Goal: Transaction & Acquisition: Purchase product/service

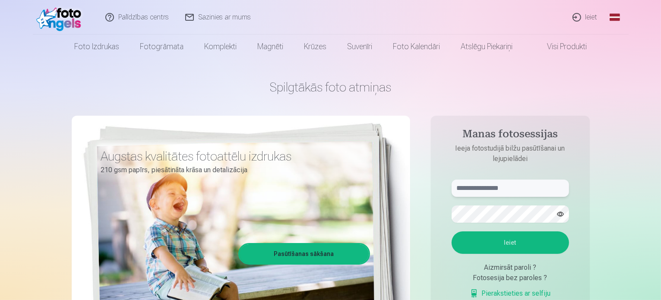
type input "**********"
click at [596, 15] on link "Ieiet" at bounding box center [584, 17] width 41 height 35
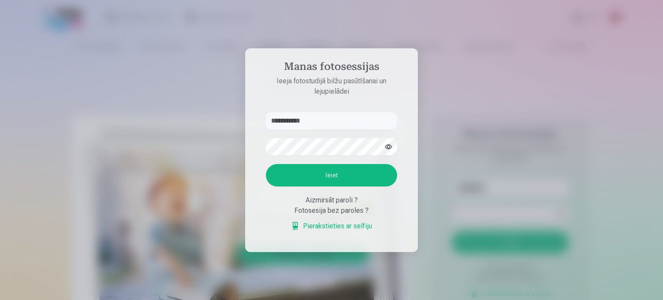
drag, startPoint x: 339, startPoint y: 120, endPoint x: 270, endPoint y: 119, distance: 68.6
click at [270, 119] on input "**********" at bounding box center [331, 120] width 131 height 17
type input "**********"
click at [258, 151] on form "**********" at bounding box center [331, 176] width 148 height 128
click at [292, 172] on button "Ieiet" at bounding box center [331, 175] width 131 height 22
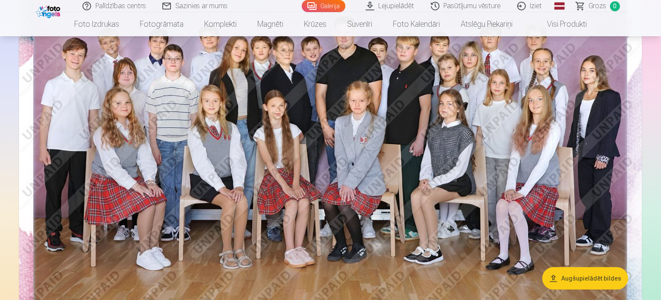
scroll to position [144, 0]
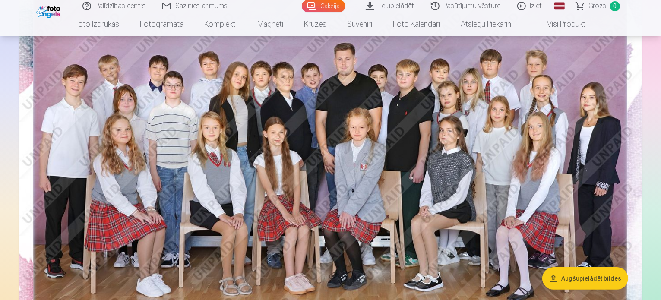
click at [440, 93] on img at bounding box center [330, 158] width 623 height 415
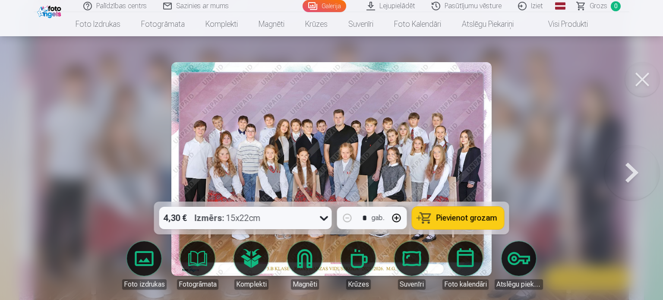
click at [318, 216] on icon at bounding box center [324, 218] width 14 height 14
click at [321, 214] on icon at bounding box center [324, 218] width 14 height 14
click at [452, 212] on button "Pievienot grozam" at bounding box center [458, 218] width 92 height 22
click at [640, 86] on button at bounding box center [642, 79] width 35 height 35
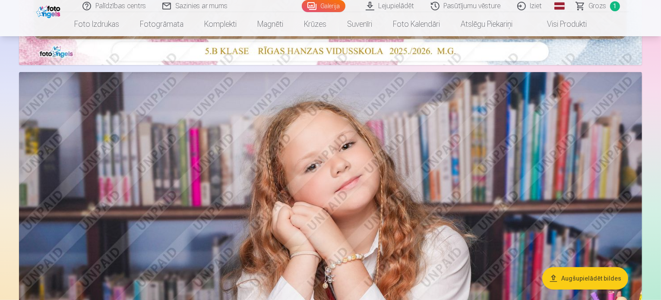
scroll to position [446, 0]
click at [371, 154] on img at bounding box center [330, 279] width 623 height 415
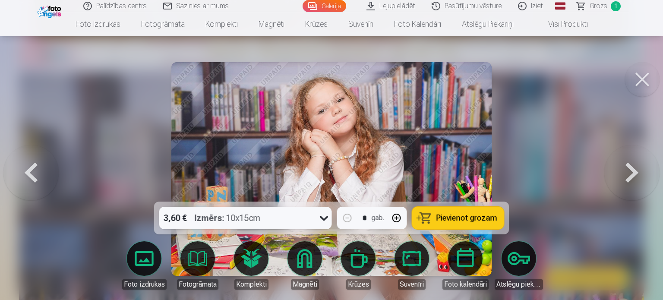
click at [630, 170] on button at bounding box center [631, 169] width 55 height 48
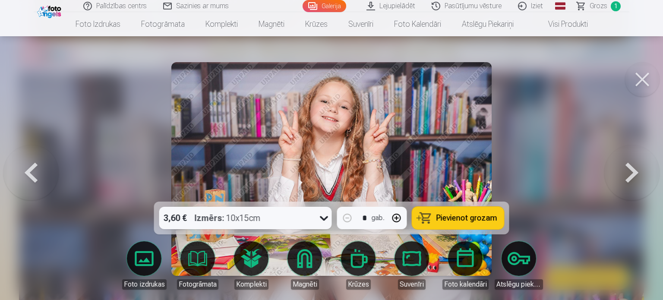
click at [630, 170] on button at bounding box center [631, 169] width 55 height 48
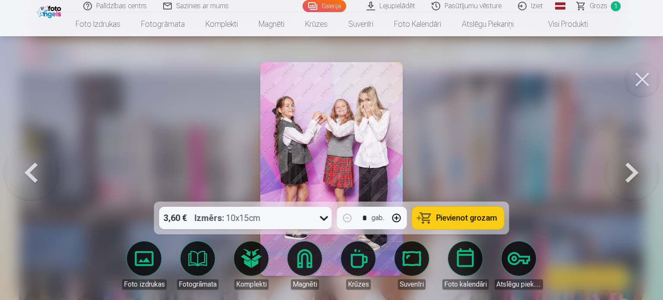
click at [456, 214] on span "Pievienot grozam" at bounding box center [466, 218] width 61 height 8
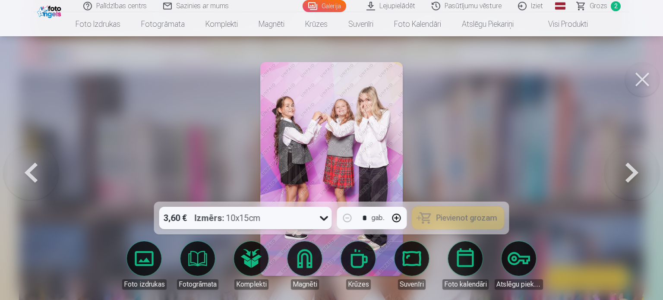
click at [635, 176] on button at bounding box center [631, 169] width 55 height 48
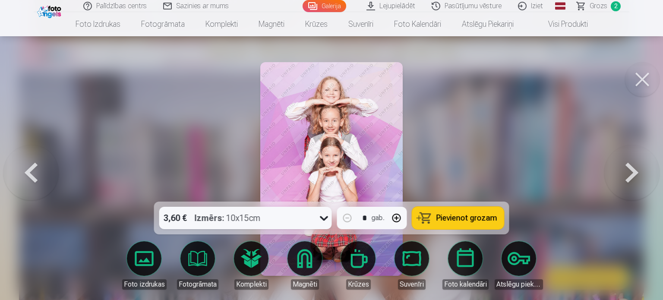
click at [461, 216] on span "Pievienot grozam" at bounding box center [466, 218] width 61 height 8
click at [632, 170] on button at bounding box center [631, 169] width 55 height 48
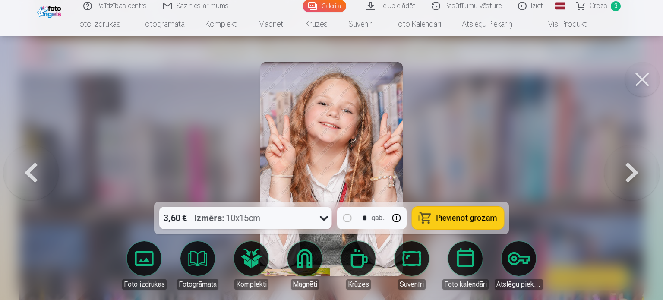
click at [632, 170] on button at bounding box center [631, 169] width 55 height 48
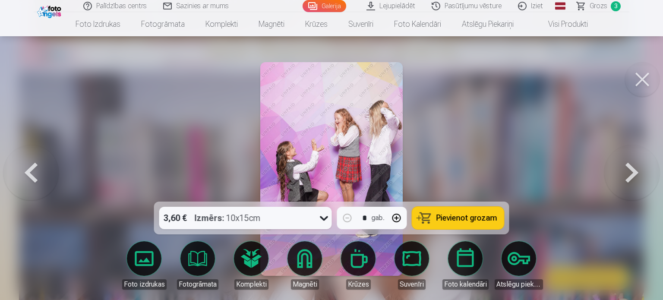
click at [632, 170] on button at bounding box center [631, 169] width 55 height 48
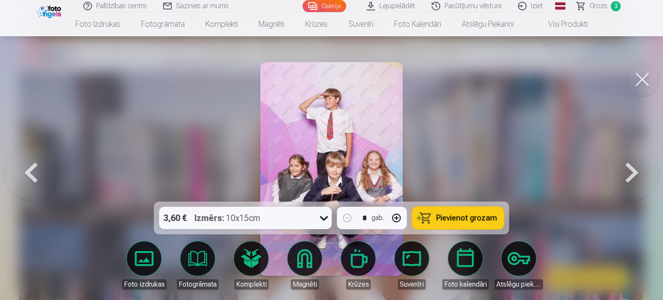
click at [450, 214] on span "Pievienot grozam" at bounding box center [466, 218] width 61 height 8
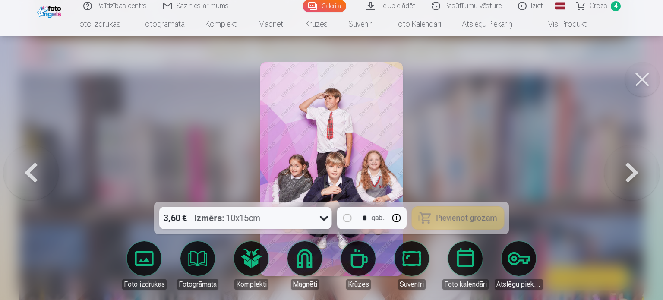
click at [631, 172] on button at bounding box center [631, 169] width 55 height 48
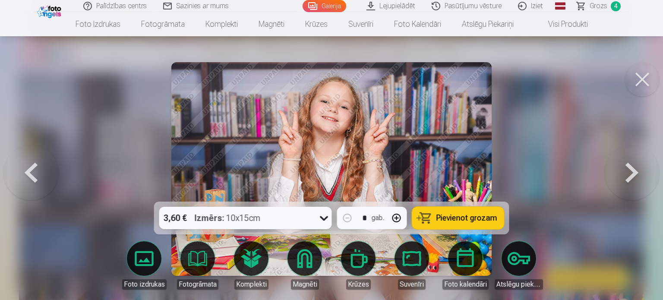
click at [631, 172] on button at bounding box center [631, 169] width 55 height 48
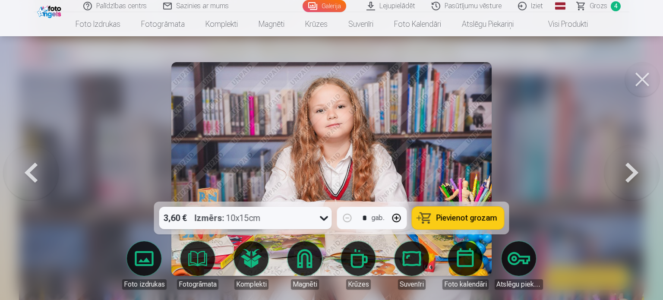
click at [631, 172] on button at bounding box center [631, 169] width 55 height 48
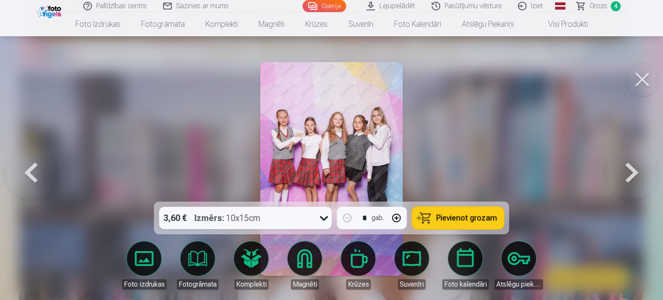
click at [480, 214] on span "Pievienot grozam" at bounding box center [466, 218] width 61 height 8
click at [628, 167] on button at bounding box center [631, 169] width 55 height 48
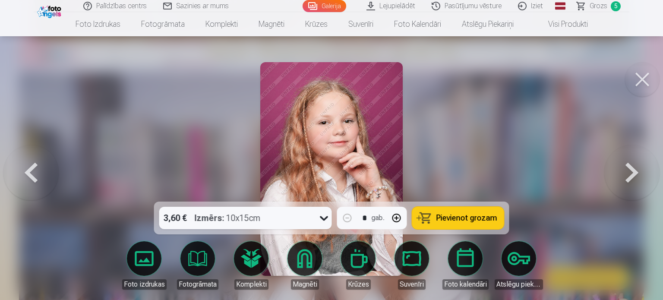
click at [628, 167] on button at bounding box center [631, 169] width 55 height 48
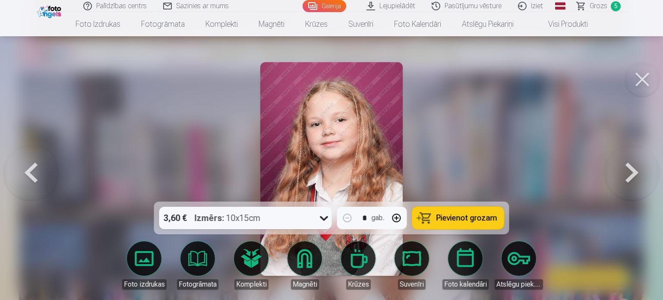
click at [628, 167] on button at bounding box center [631, 169] width 55 height 48
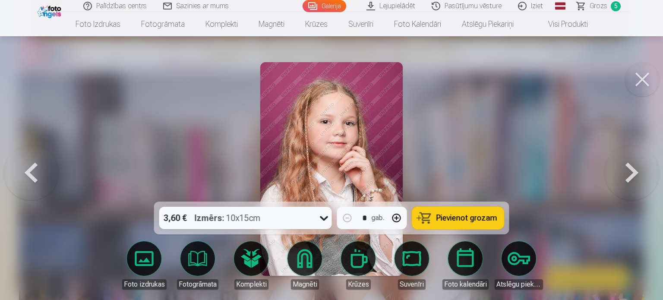
click at [628, 167] on button at bounding box center [631, 169] width 55 height 48
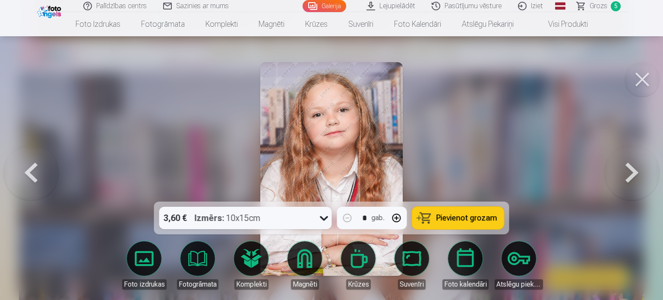
click at [628, 167] on button at bounding box center [631, 169] width 55 height 48
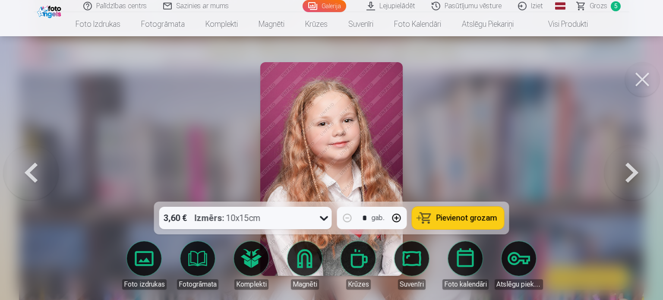
click at [628, 167] on button at bounding box center [631, 169] width 55 height 48
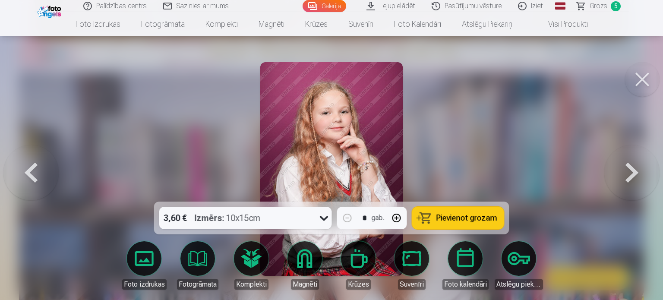
click at [628, 167] on button at bounding box center [631, 169] width 55 height 48
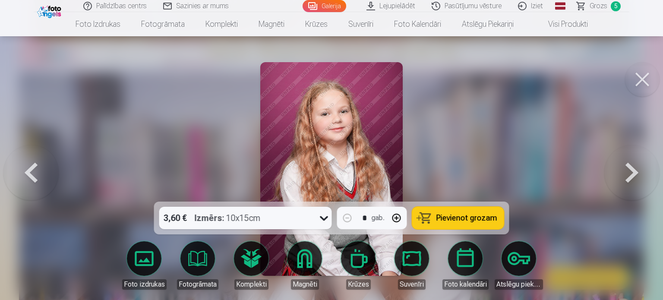
click at [628, 167] on button at bounding box center [631, 169] width 55 height 48
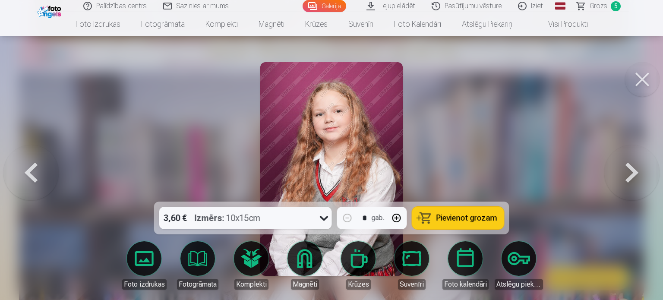
click at [628, 167] on button at bounding box center [631, 169] width 55 height 48
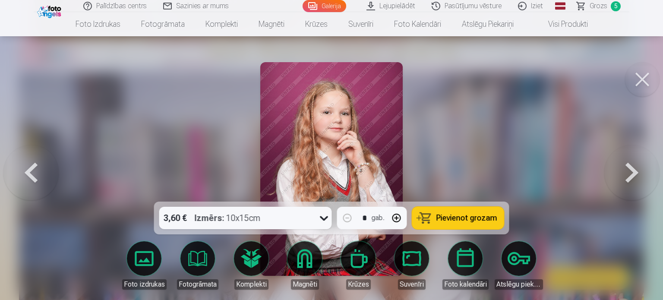
click at [628, 167] on button at bounding box center [631, 169] width 55 height 48
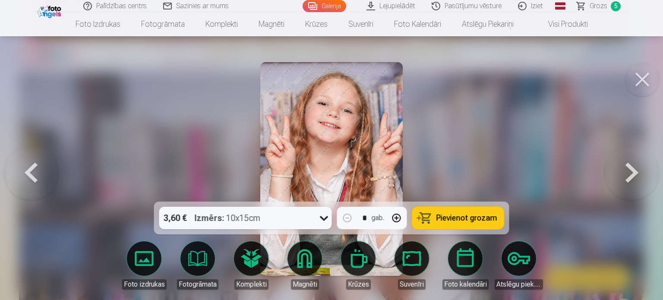
click at [628, 167] on button at bounding box center [631, 169] width 55 height 48
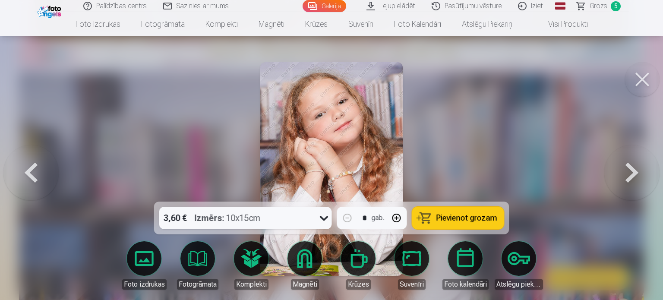
click at [628, 167] on button at bounding box center [631, 169] width 55 height 48
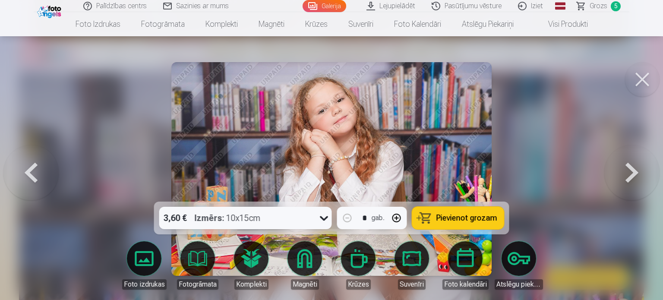
click at [628, 167] on button at bounding box center [631, 169] width 55 height 48
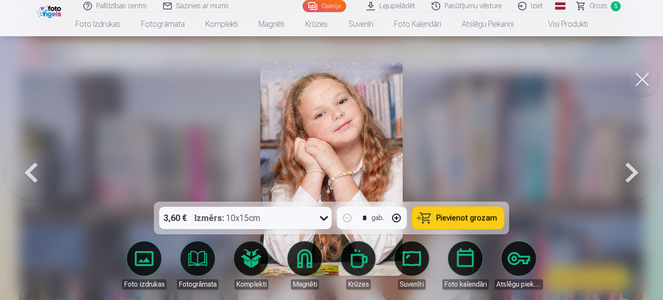
click at [628, 167] on button at bounding box center [631, 169] width 55 height 48
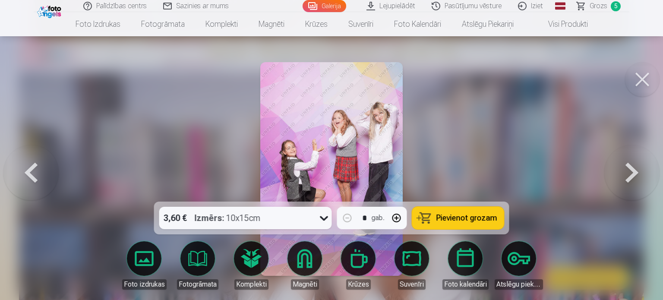
click at [628, 167] on button at bounding box center [631, 169] width 55 height 48
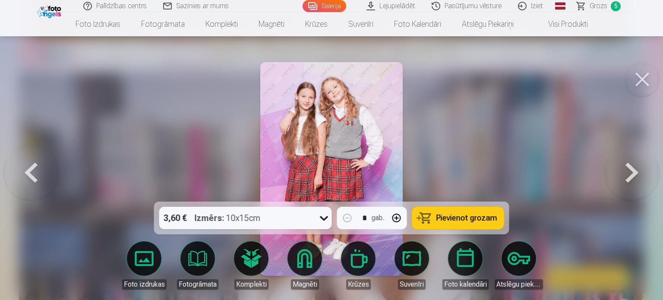
click at [492, 215] on span "Pievienot grozam" at bounding box center [466, 218] width 61 height 8
click at [631, 170] on button at bounding box center [631, 169] width 55 height 48
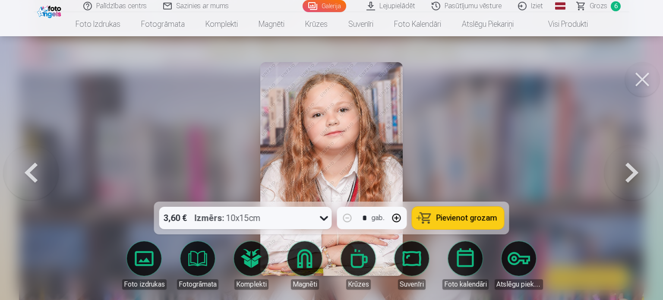
click at [631, 170] on button at bounding box center [631, 169] width 55 height 48
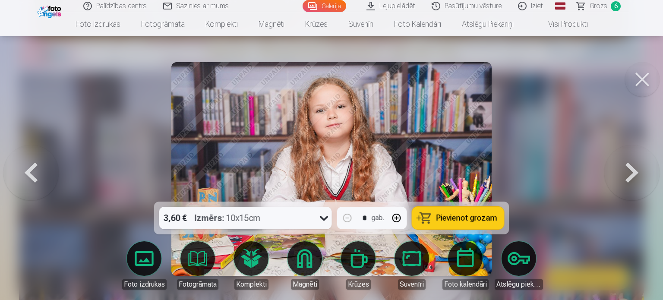
click at [631, 170] on button at bounding box center [631, 169] width 55 height 48
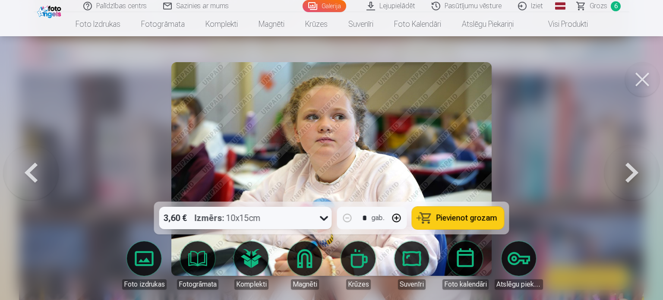
click at [631, 170] on button at bounding box center [631, 169] width 55 height 48
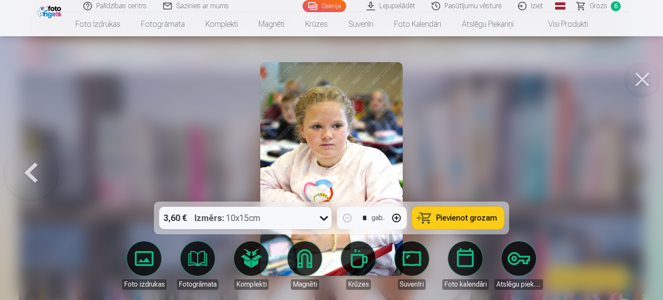
click at [631, 170] on div at bounding box center [331, 150] width 663 height 300
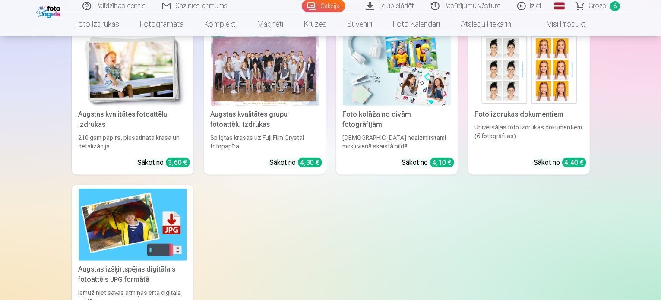
scroll to position [3811, 0]
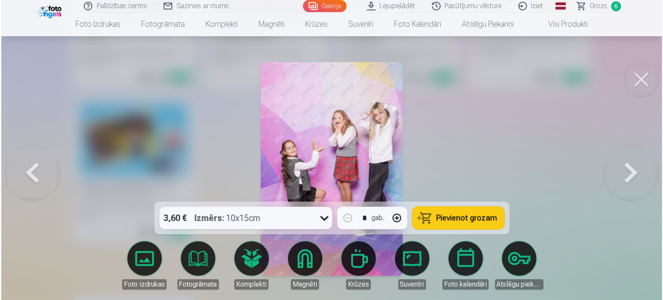
scroll to position [3823, 0]
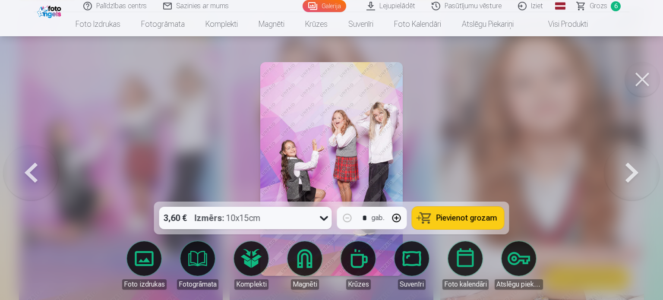
click at [471, 222] on span "Pievienot grozam" at bounding box center [466, 218] width 61 height 8
click at [597, 4] on span "Grozs" at bounding box center [598, 6] width 18 height 10
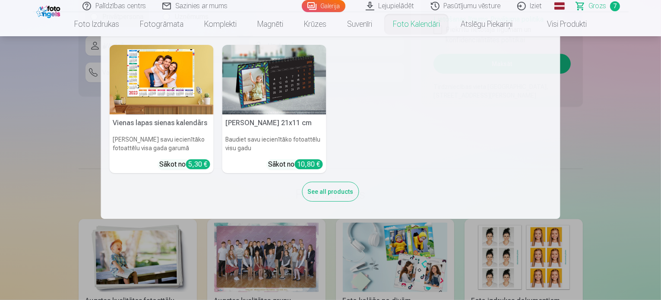
scroll to position [1079, 0]
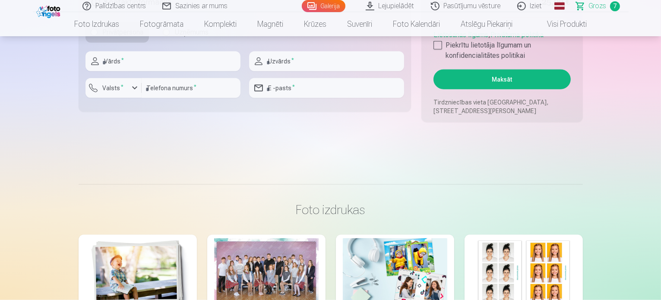
click at [603, 6] on span "Grozs" at bounding box center [597, 6] width 18 height 10
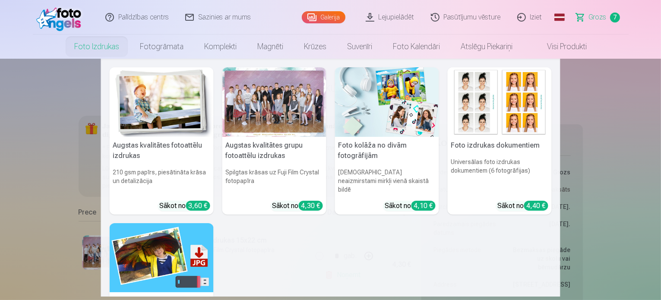
click at [106, 48] on link "Foto izdrukas" at bounding box center [97, 47] width 66 height 24
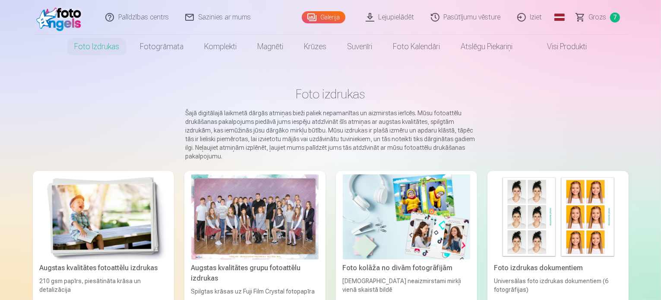
click at [571, 41] on link "Visi produkti" at bounding box center [559, 47] width 74 height 24
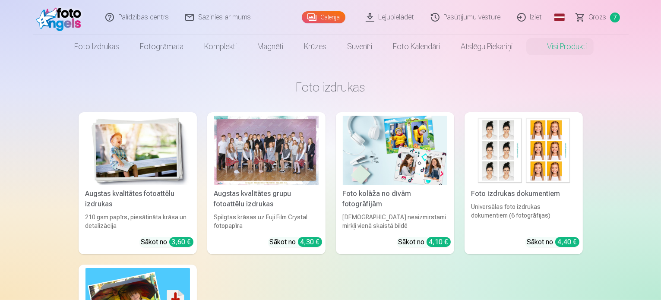
click at [330, 15] on link "Galerija" at bounding box center [324, 17] width 44 height 12
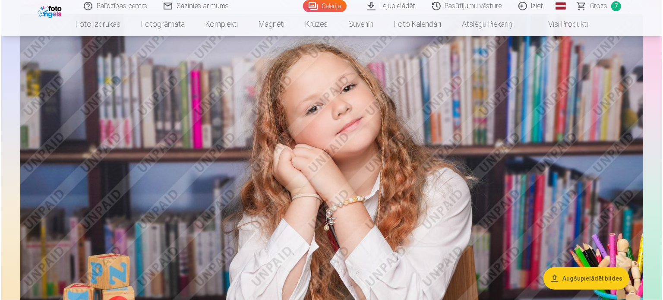
scroll to position [518, 0]
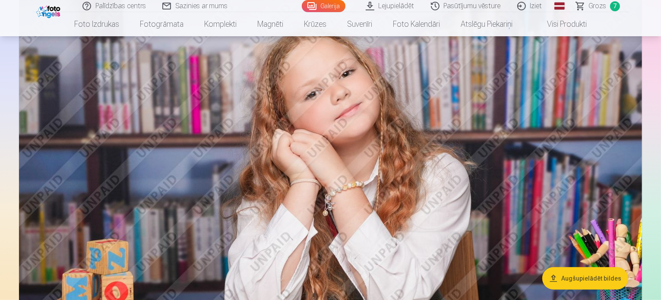
click at [460, 116] on img at bounding box center [330, 207] width 623 height 415
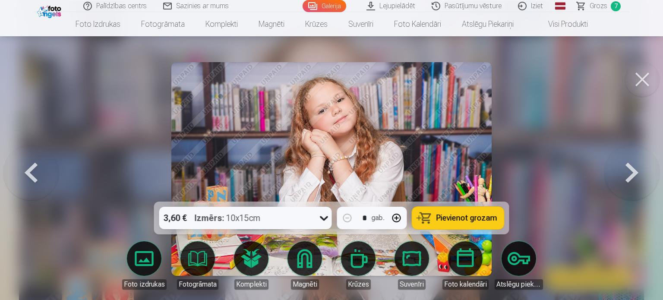
click at [633, 173] on button at bounding box center [631, 169] width 55 height 48
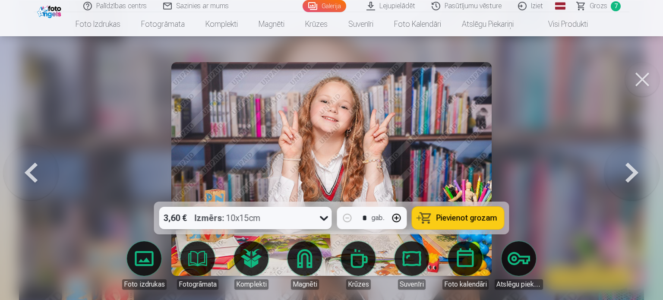
click at [633, 173] on button at bounding box center [631, 169] width 55 height 48
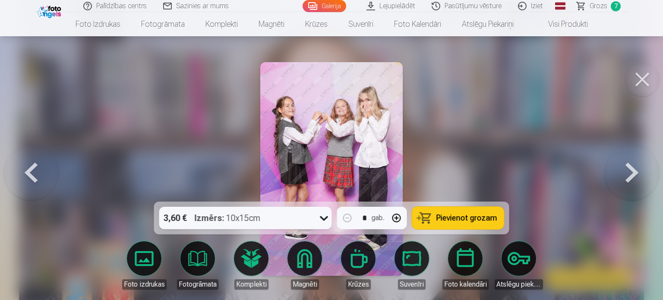
click at [633, 173] on button at bounding box center [631, 169] width 55 height 48
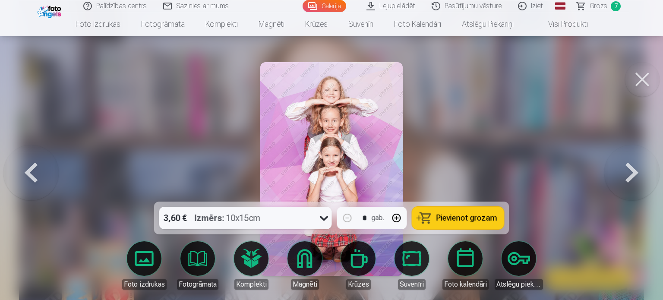
click at [633, 173] on button at bounding box center [631, 169] width 55 height 48
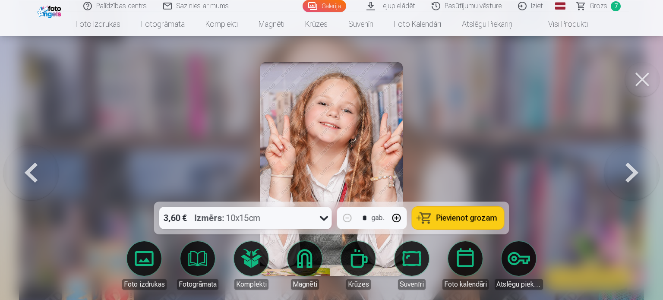
click at [633, 173] on button at bounding box center [631, 169] width 55 height 48
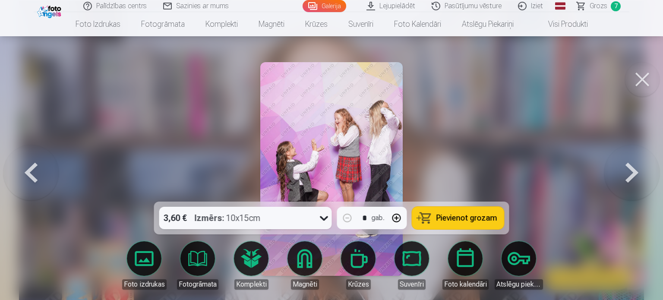
click at [633, 173] on button at bounding box center [631, 169] width 55 height 48
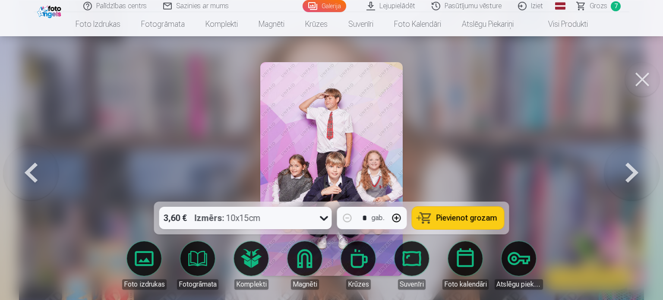
click at [633, 173] on button at bounding box center [631, 169] width 55 height 48
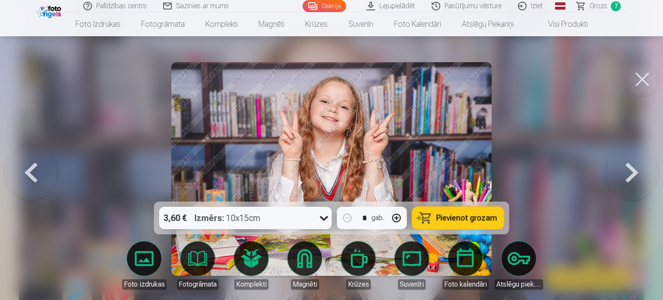
click at [633, 173] on button at bounding box center [631, 169] width 55 height 48
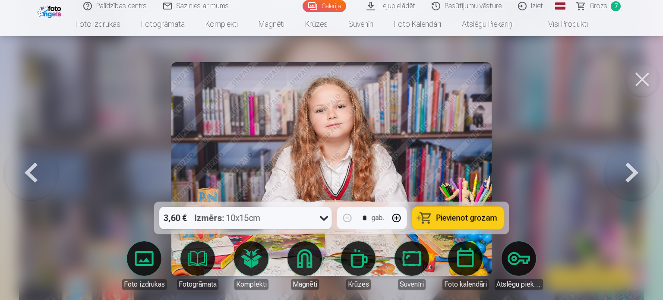
click at [633, 173] on button at bounding box center [631, 169] width 55 height 48
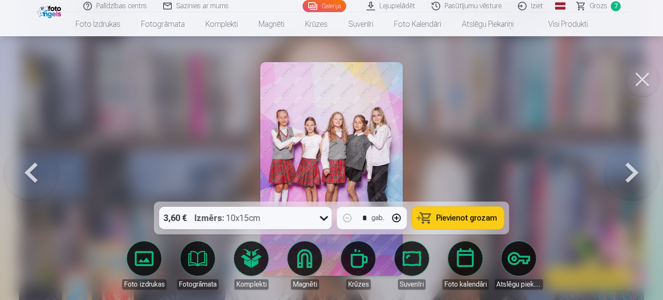
click at [633, 173] on button at bounding box center [631, 169] width 55 height 48
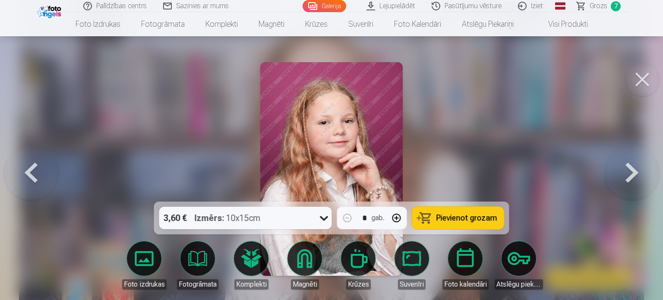
click at [633, 173] on button at bounding box center [631, 169] width 55 height 48
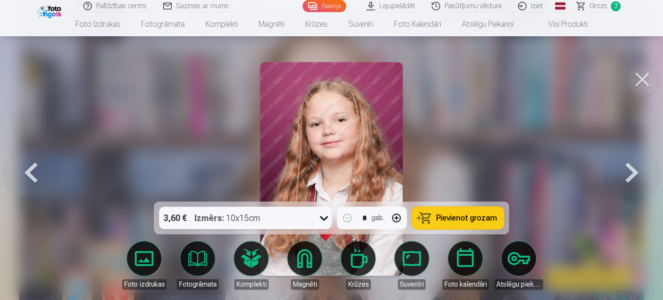
click at [633, 173] on button at bounding box center [631, 169] width 55 height 48
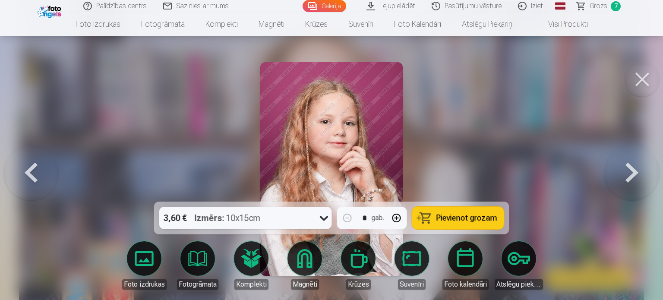
click at [633, 173] on button at bounding box center [631, 169] width 55 height 48
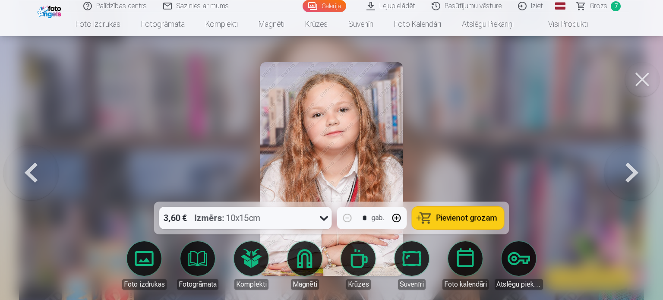
click at [633, 173] on button at bounding box center [631, 169] width 55 height 48
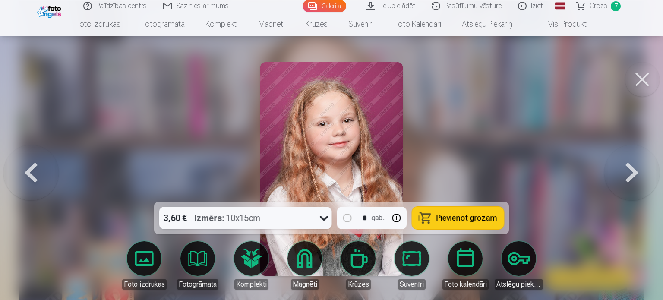
click at [633, 173] on button at bounding box center [631, 169] width 55 height 48
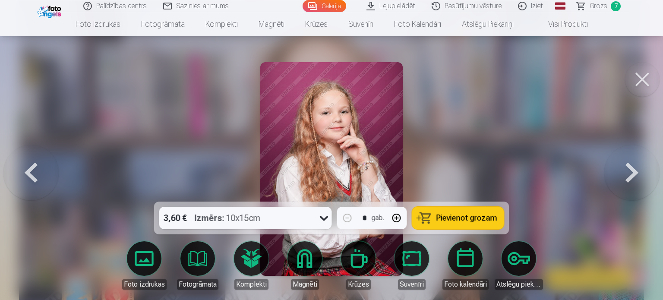
click at [633, 173] on button at bounding box center [631, 169] width 55 height 48
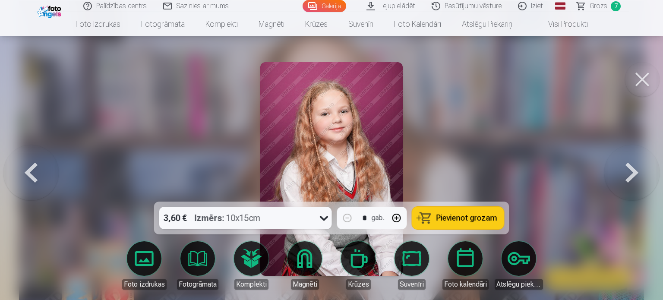
click at [631, 172] on button at bounding box center [631, 169] width 55 height 48
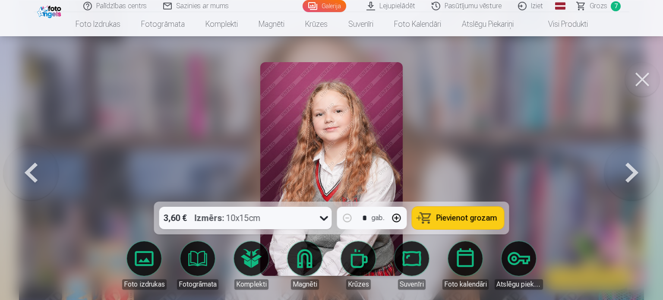
click at [631, 172] on button at bounding box center [631, 169] width 55 height 48
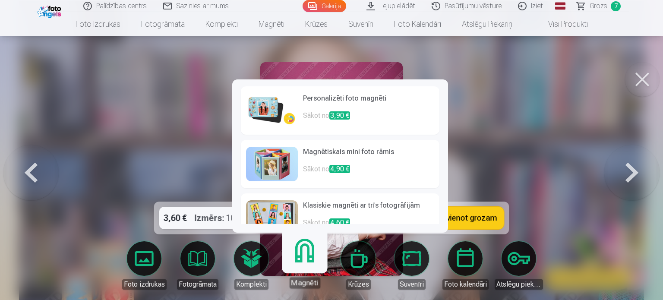
click at [309, 255] on link "Magnēti" at bounding box center [304, 261] width 53 height 53
click at [384, 114] on p "Sākot no 3,90 €" at bounding box center [368, 118] width 131 height 17
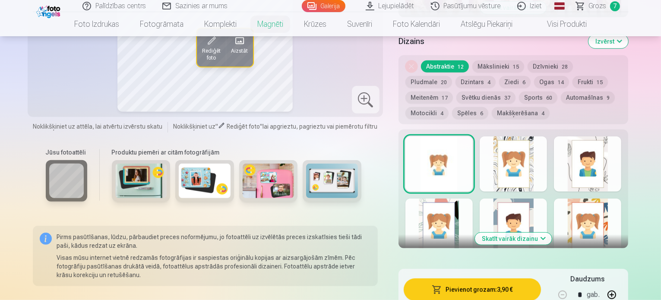
scroll to position [431, 0]
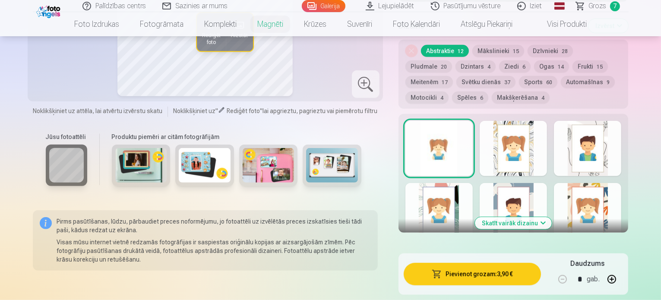
click at [551, 217] on button "Skatīt vairāk dizainu" at bounding box center [513, 223] width 77 height 12
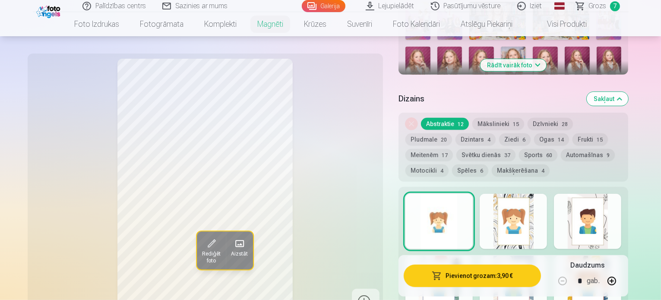
scroll to position [345, 0]
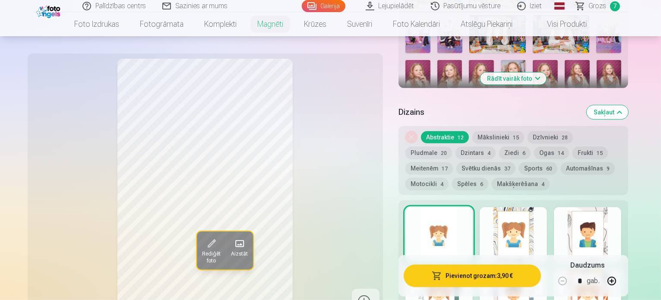
click at [519, 162] on button "Sports 60" at bounding box center [538, 168] width 38 height 12
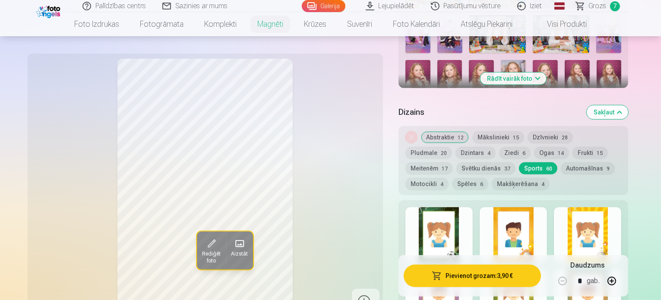
click at [463, 135] on span "12" at bounding box center [460, 138] width 6 height 6
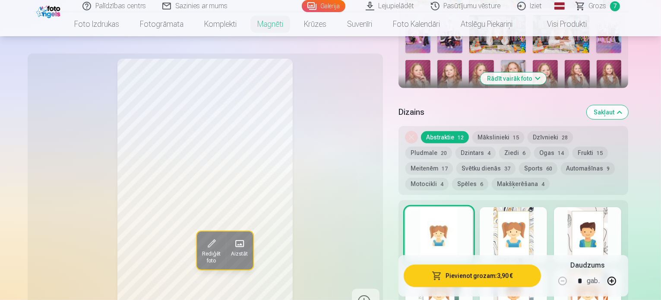
click at [201, 251] on span "Rediģēt foto" at bounding box center [210, 258] width 19 height 14
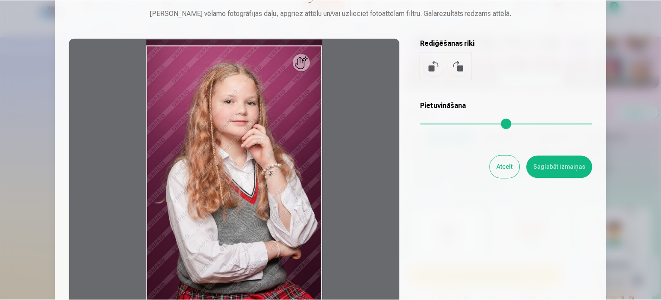
scroll to position [43, 0]
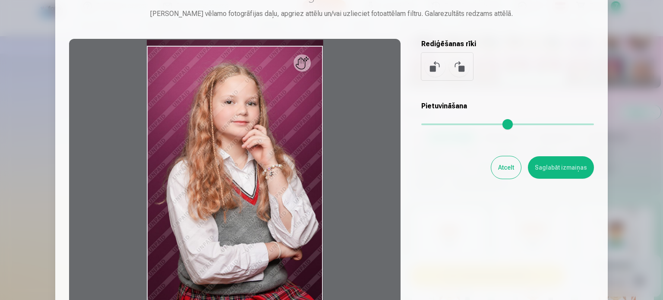
click at [511, 170] on button "Atcelt" at bounding box center [506, 167] width 30 height 22
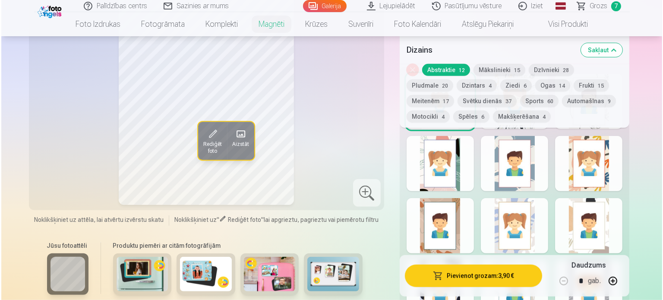
scroll to position [475, 0]
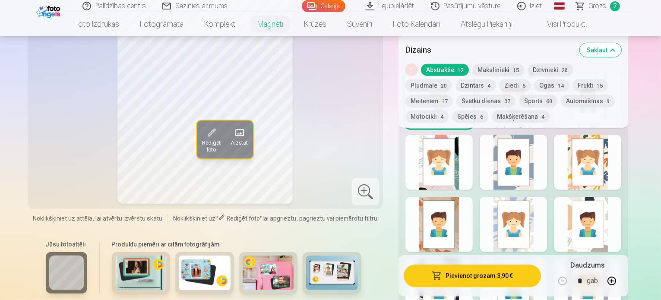
click at [474, 277] on button "Pievienot grozam : 3,90 €" at bounding box center [472, 275] width 138 height 22
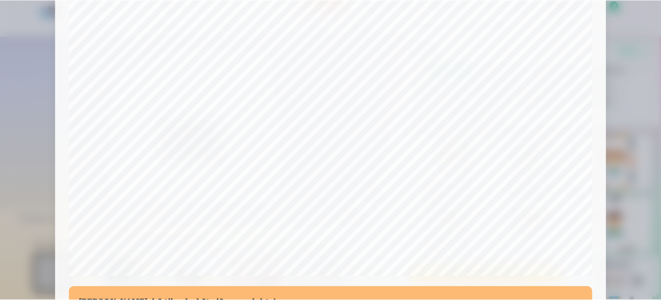
scroll to position [321, 0]
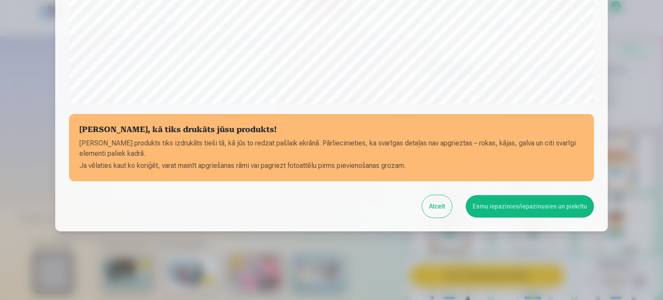
click at [502, 203] on button "Esmu iepazinies/iepazinusies un piekrītu" at bounding box center [530, 206] width 128 height 22
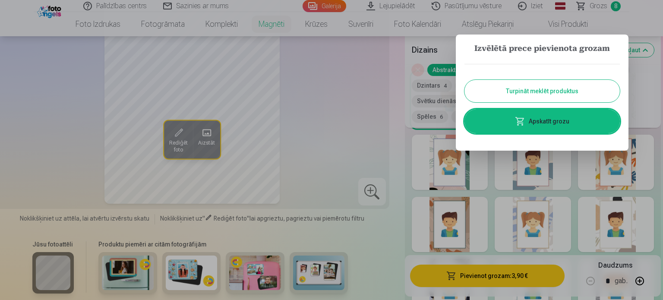
click at [555, 86] on button "Turpināt meklēt produktus" at bounding box center [541, 91] width 155 height 22
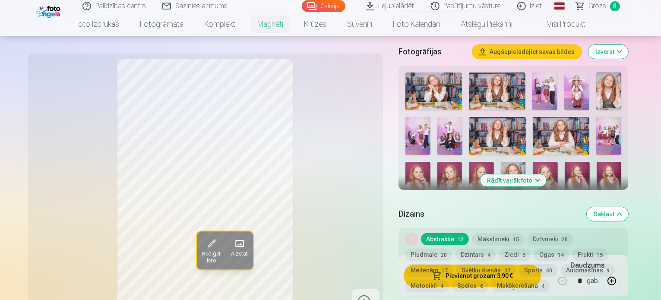
scroll to position [259, 0]
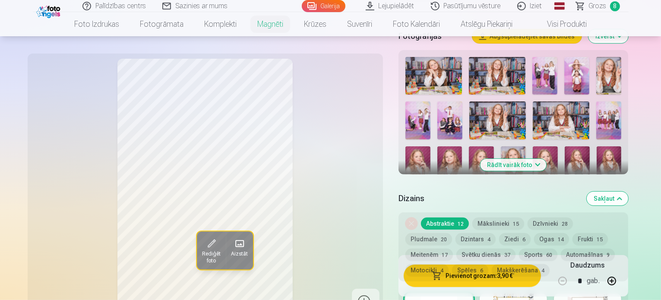
click at [546, 159] on button "Rādīt vairāk foto" at bounding box center [513, 165] width 66 height 12
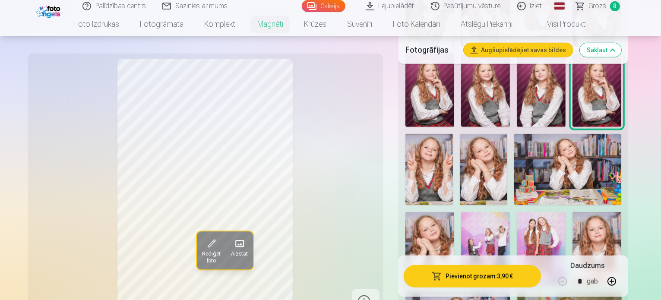
scroll to position [690, 0]
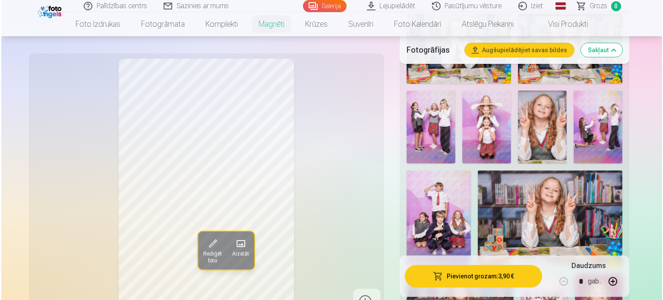
scroll to position [345, 0]
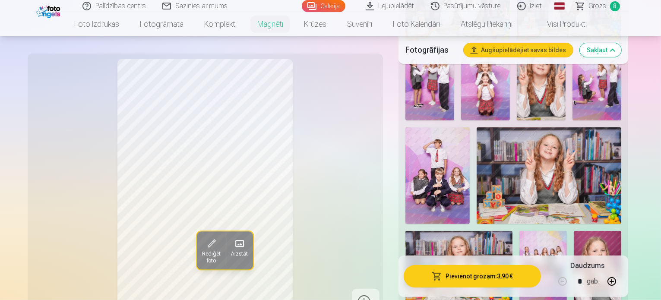
click at [540, 271] on button "Pievienot grozam : 3,90 €" at bounding box center [472, 275] width 138 height 22
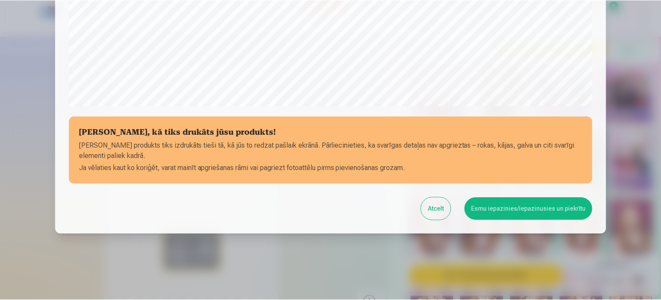
scroll to position [321, 0]
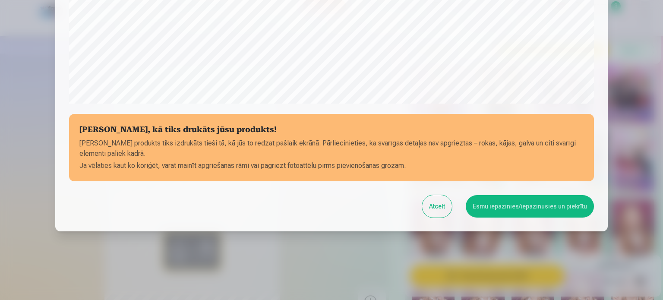
click at [535, 210] on button "Esmu iepazinies/iepazinusies un piekrītu" at bounding box center [530, 206] width 128 height 22
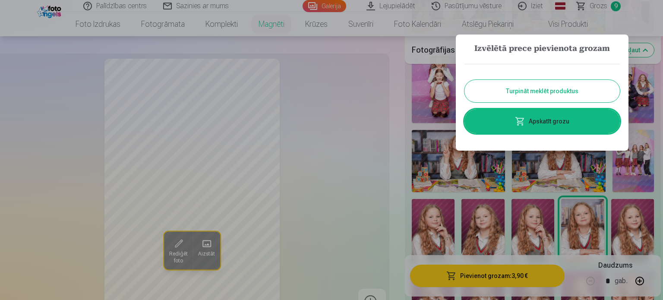
click at [564, 87] on button "Turpināt meklēt produktus" at bounding box center [541, 91] width 155 height 22
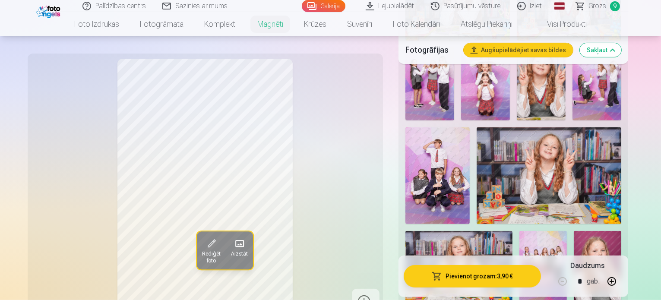
click at [333, 1] on link "Galerija" at bounding box center [324, 6] width 44 height 12
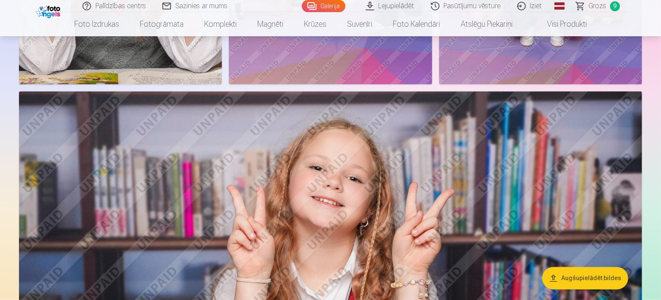
scroll to position [1510, 0]
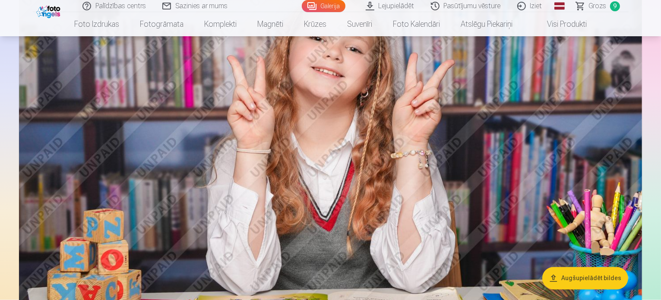
click at [584, 133] on img at bounding box center [330, 169] width 623 height 415
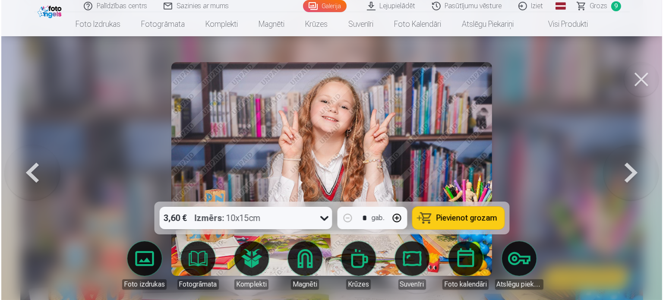
scroll to position [1514, 0]
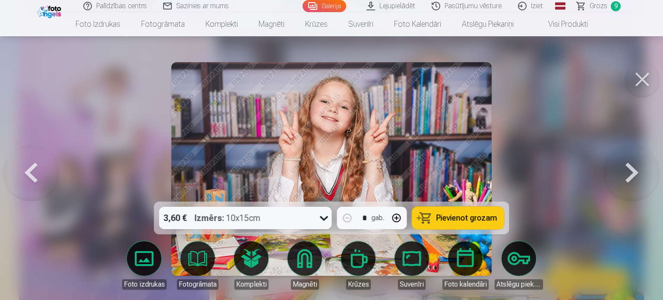
click at [475, 220] on span "Pievienot grozam" at bounding box center [466, 218] width 61 height 8
click at [640, 73] on button at bounding box center [642, 79] width 35 height 35
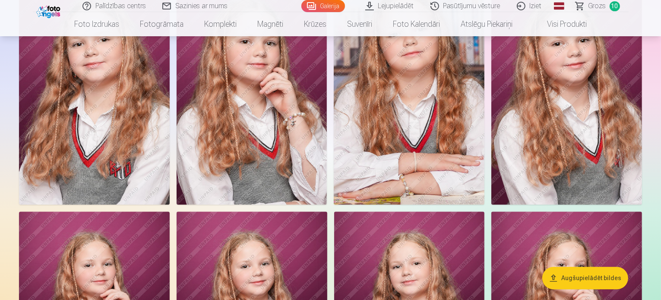
scroll to position [2157, 0]
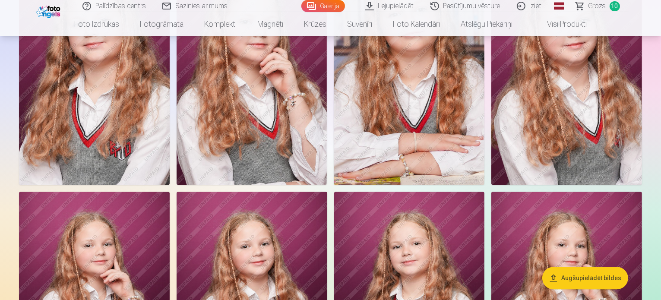
click at [170, 121] on img at bounding box center [94, 72] width 151 height 226
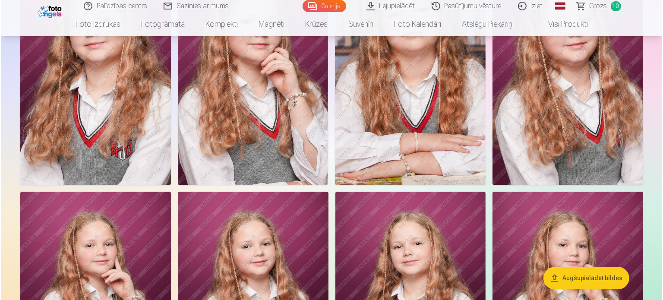
scroll to position [2164, 0]
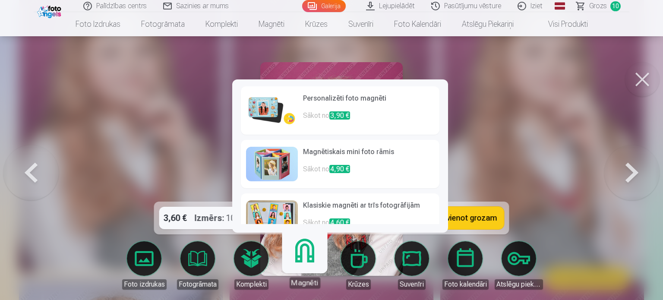
click at [302, 250] on link "Magnēti" at bounding box center [304, 261] width 53 height 53
click at [324, 119] on p "Sākot no 3,90 €" at bounding box center [368, 118] width 131 height 17
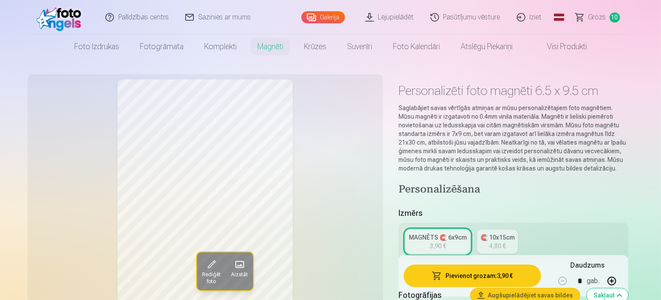
click at [439, 233] on div "MAGNĒTS 🧲 6x9cm" at bounding box center [438, 237] width 58 height 9
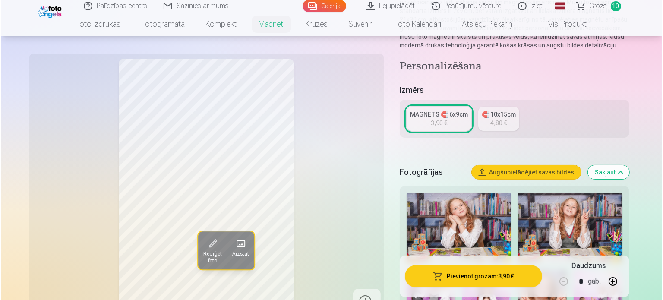
scroll to position [129, 0]
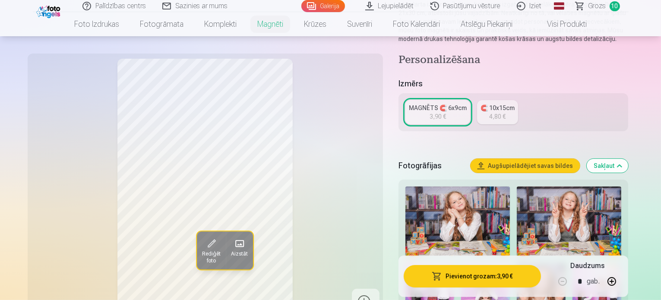
click at [497, 275] on button "Pievienot grozam : 3,90 €" at bounding box center [472, 275] width 138 height 22
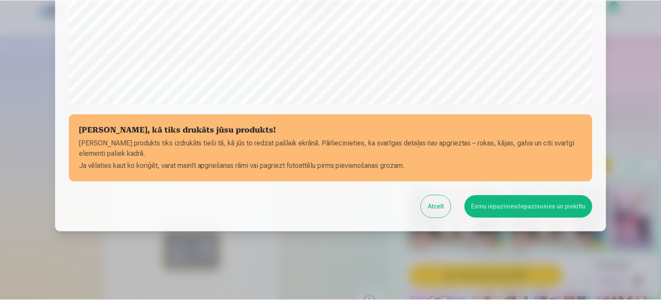
scroll to position [321, 0]
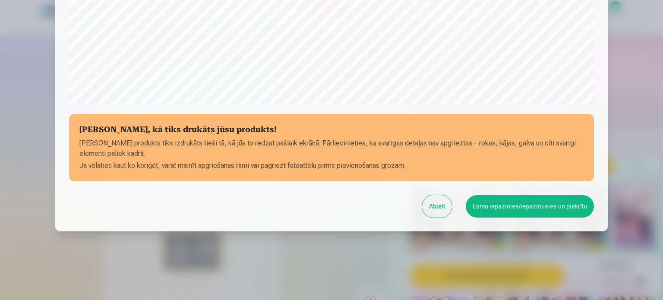
click at [506, 196] on button "Esmu iepazinies/iepazinusies un piekrītu" at bounding box center [530, 206] width 128 height 22
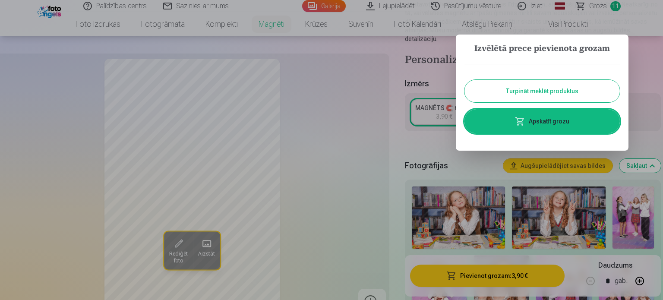
click at [570, 86] on button "Turpināt meklēt produktus" at bounding box center [541, 91] width 155 height 22
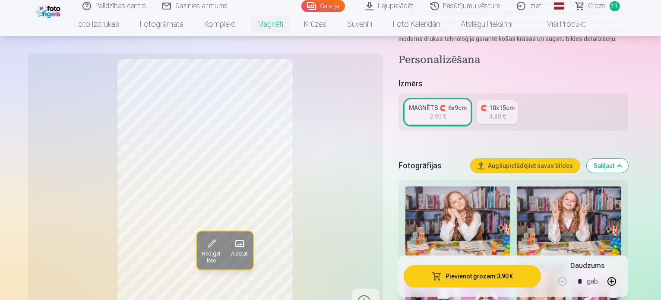
click at [334, 3] on link "Galerija" at bounding box center [323, 6] width 44 height 12
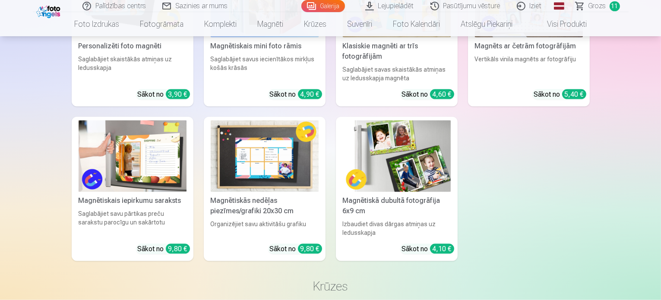
scroll to position [4573, 0]
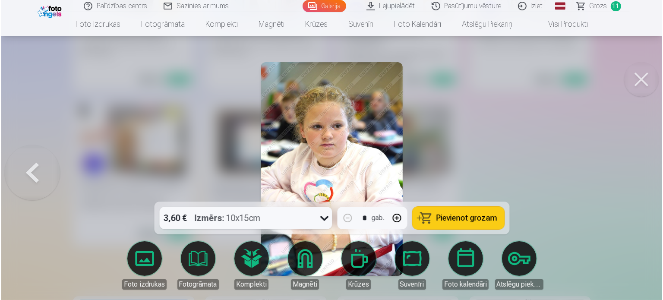
scroll to position [4588, 0]
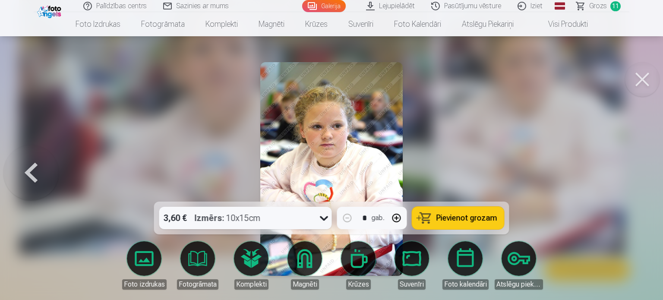
click at [474, 212] on button "Pievienot grozam" at bounding box center [458, 218] width 92 height 22
click at [644, 79] on button at bounding box center [642, 79] width 35 height 35
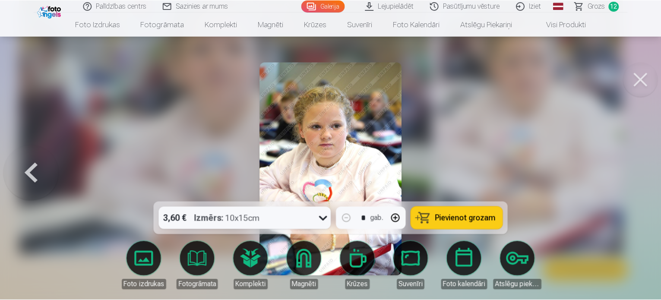
scroll to position [4573, 0]
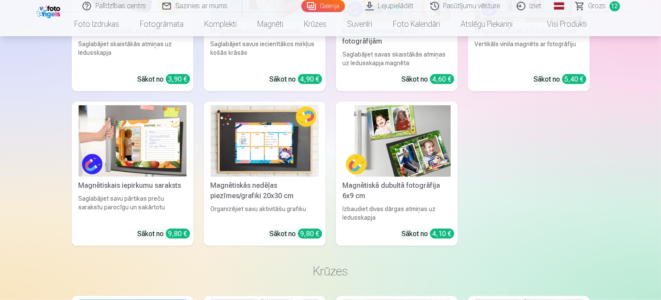
click at [598, 6] on span "Grozs" at bounding box center [597, 6] width 18 height 10
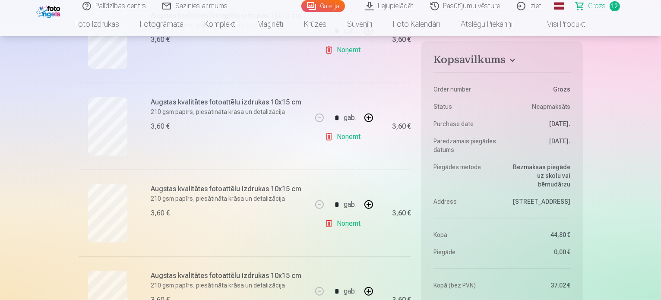
scroll to position [475, 0]
click at [100, 78] on div "Mēs dāvinām jums visas portreta bildes digitālā formātā. * Fotostudija dāvina v…" at bounding box center [245, 209] width 333 height 1137
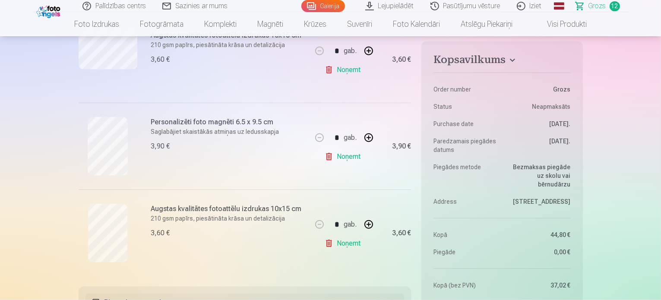
scroll to position [949, 0]
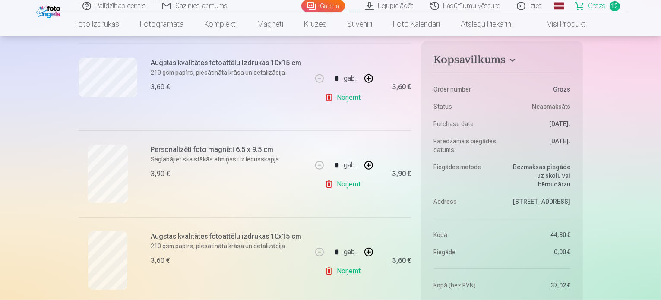
click at [201, 8] on link "Sazinies ar mums" at bounding box center [195, 6] width 82 height 12
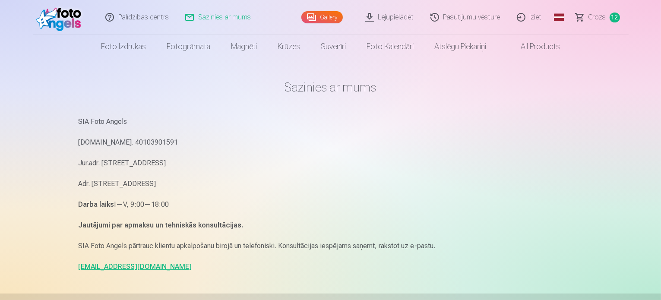
click at [491, 13] on link "Pasūtījumu vēsture" at bounding box center [465, 17] width 86 height 35
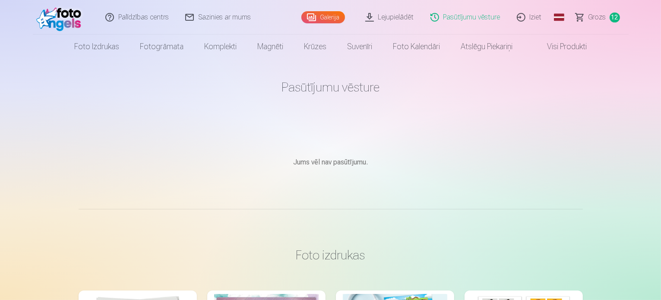
click at [557, 44] on link "Visi produkti" at bounding box center [559, 47] width 74 height 24
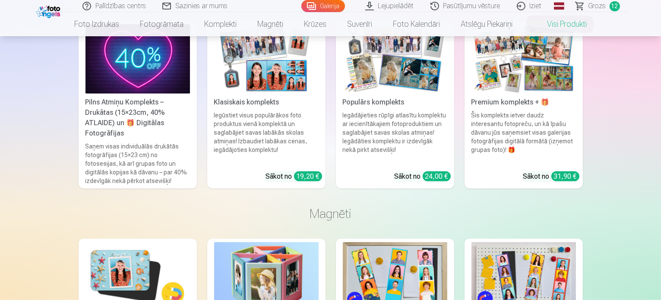
scroll to position [647, 0]
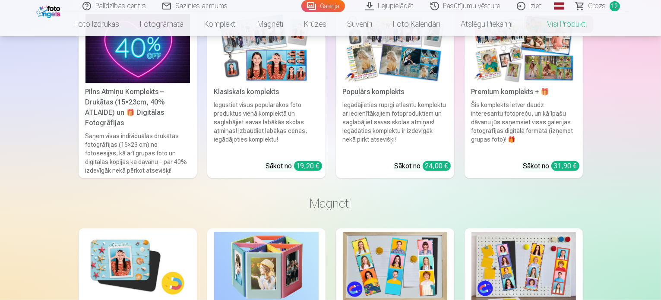
click at [119, 58] on img at bounding box center [137, 48] width 104 height 69
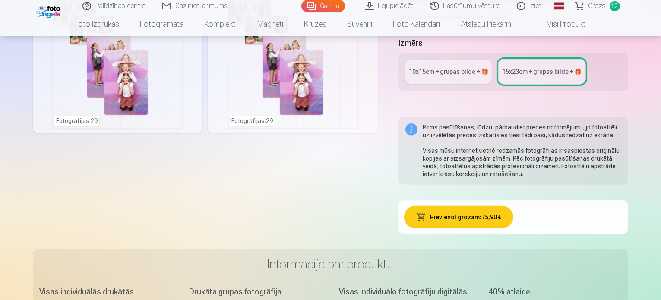
scroll to position [302, 0]
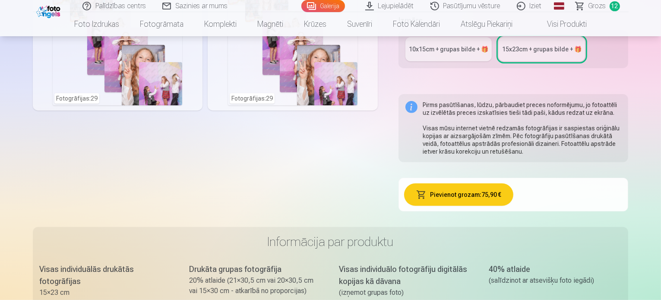
click at [53, 7] on img at bounding box center [49, 10] width 26 height 15
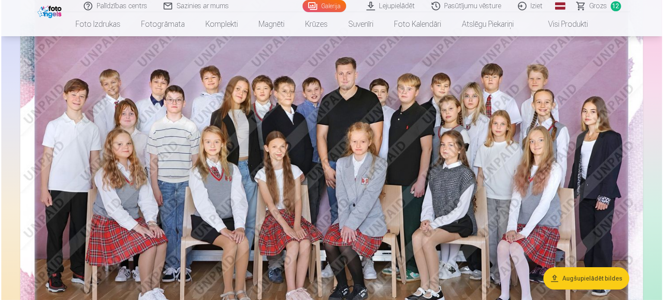
scroll to position [86, 0]
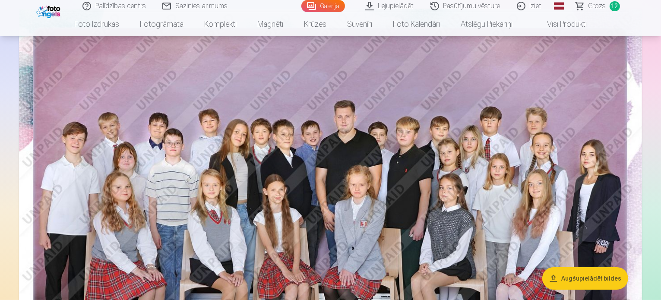
click at [447, 156] on img at bounding box center [330, 216] width 623 height 415
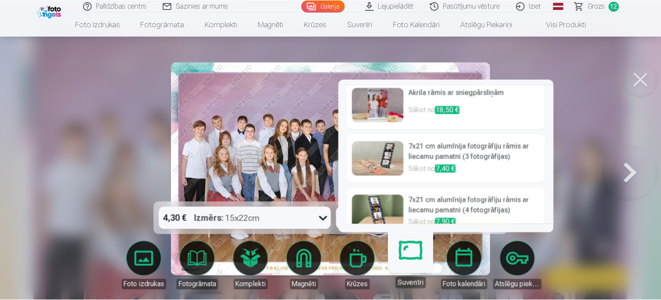
scroll to position [340, 0]
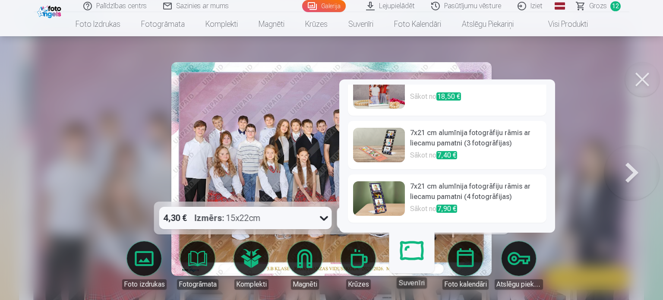
click at [621, 144] on div at bounding box center [331, 150] width 663 height 300
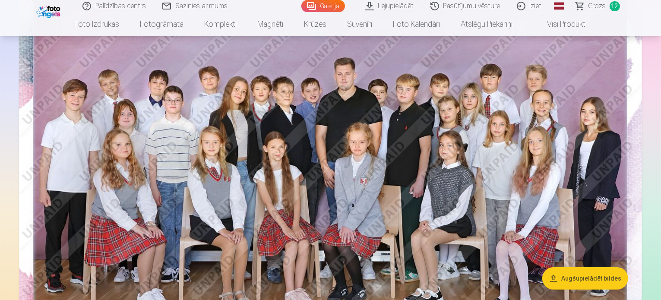
scroll to position [129, 0]
click at [592, 1] on span "Grozs" at bounding box center [597, 6] width 18 height 10
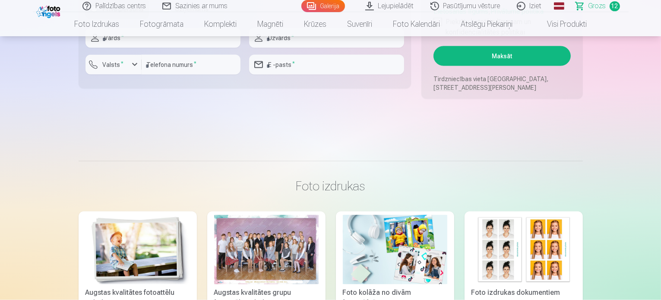
scroll to position [1596, 0]
